Goal: Check status: Check status

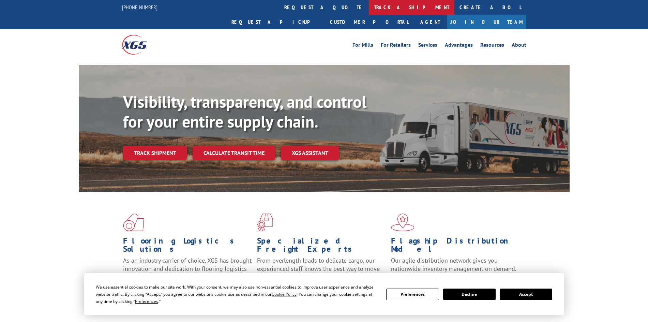
click at [369, 9] on link "track a shipment" at bounding box center [412, 7] width 86 height 15
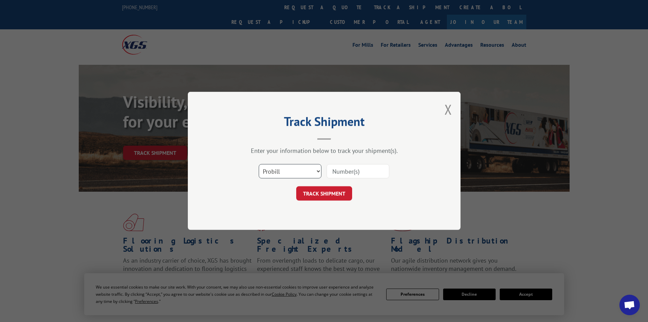
click at [318, 171] on select "Select category... Probill BOL PO" at bounding box center [290, 171] width 63 height 14
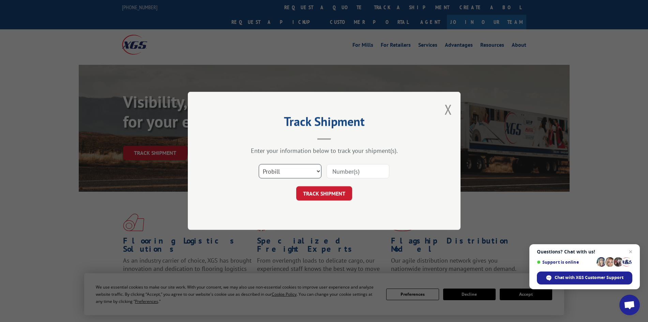
select select "bol"
click at [259, 164] on select "Select category... Probill BOL PO" at bounding box center [290, 171] width 63 height 14
click at [630, 251] on span "Close chat" at bounding box center [631, 252] width 9 height 9
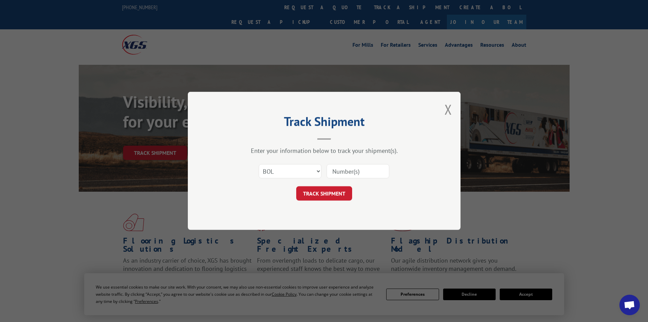
click at [367, 177] on input at bounding box center [358, 171] width 63 height 14
paste input "7066099"
type input "7066099"
click at [328, 191] on button "TRACK SHIPMENT" at bounding box center [324, 193] width 56 height 14
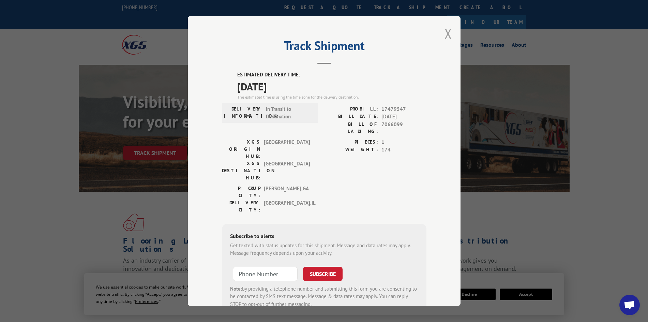
click at [447, 33] on button "Close modal" at bounding box center [449, 34] width 8 height 18
